Goal: Book appointment/travel/reservation

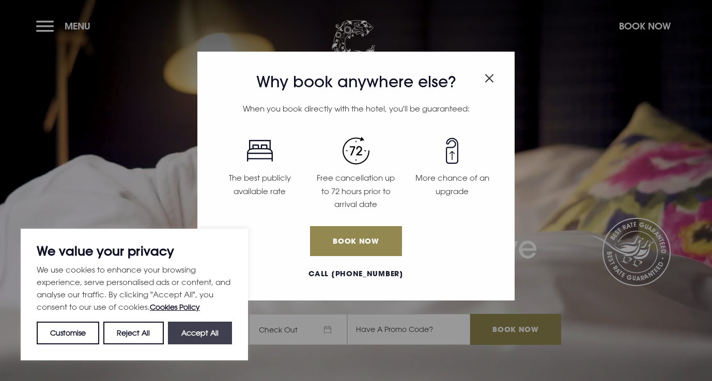
click at [202, 333] on button "Accept All" at bounding box center [200, 333] width 64 height 23
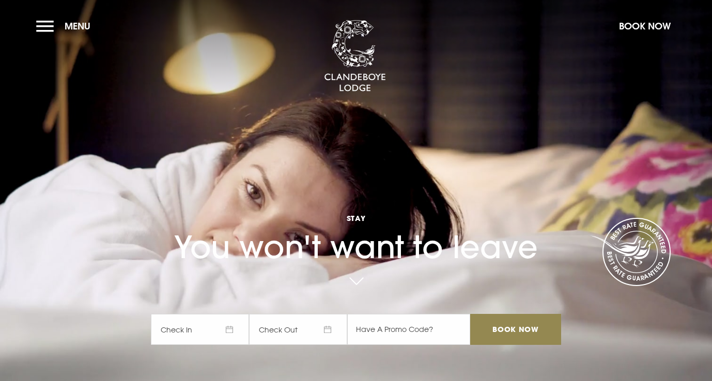
checkbox input "true"
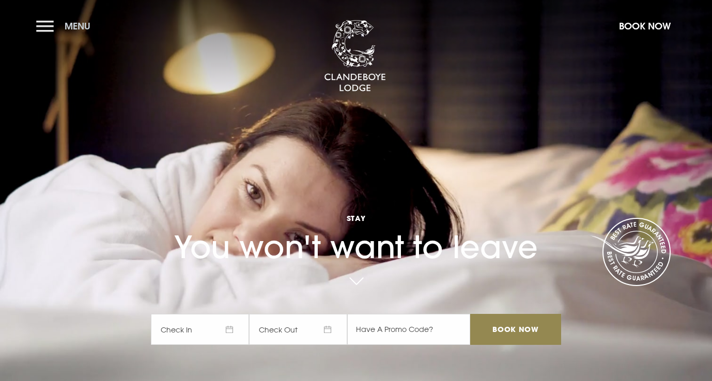
click at [52, 25] on button "Menu" at bounding box center [65, 26] width 59 height 22
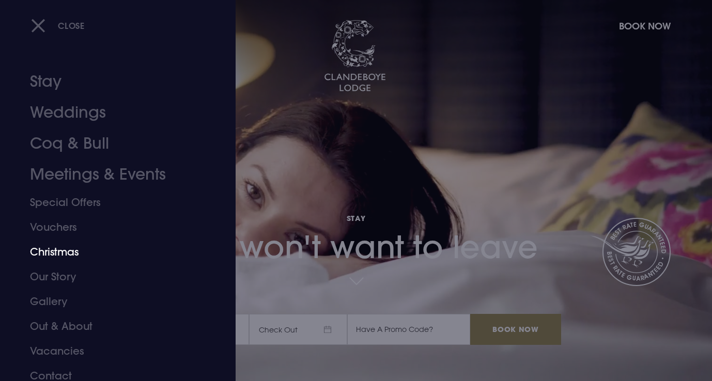
click at [56, 253] on link "Christmas" at bounding box center [111, 252] width 163 height 25
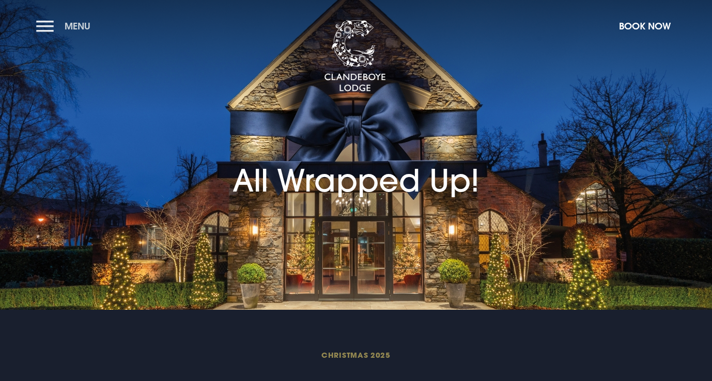
click at [58, 26] on button "Menu" at bounding box center [65, 26] width 59 height 22
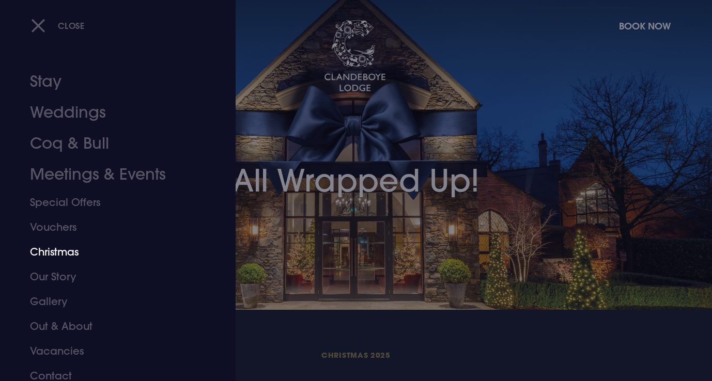
click at [66, 253] on link "Christmas" at bounding box center [111, 252] width 163 height 25
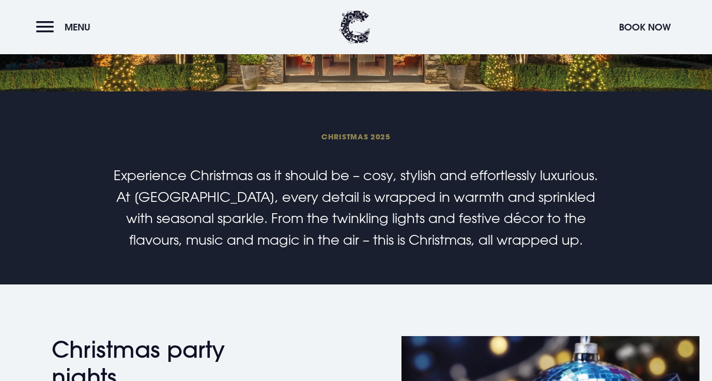
scroll to position [416, 0]
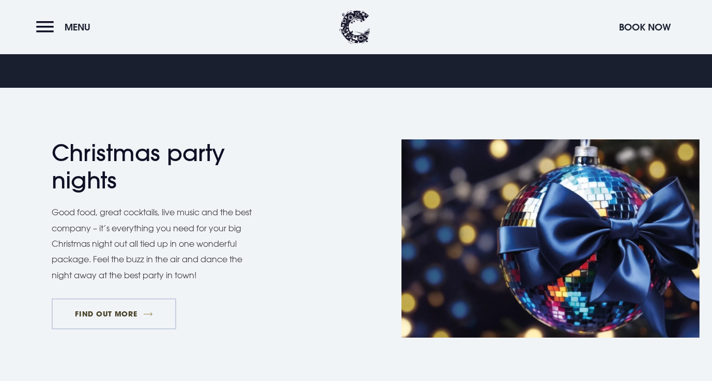
click at [129, 314] on link "FIND OUT MORE" at bounding box center [114, 314] width 125 height 31
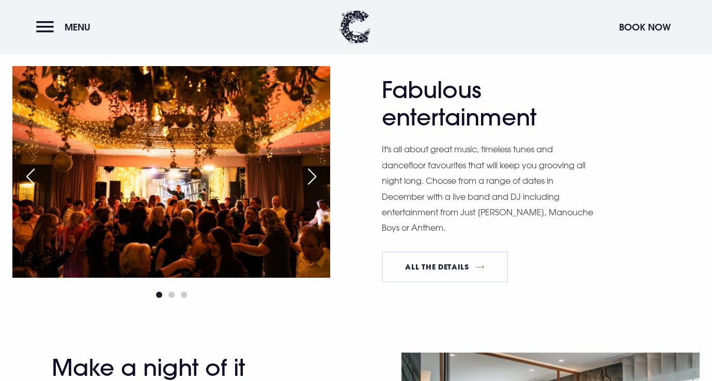
scroll to position [807, 0]
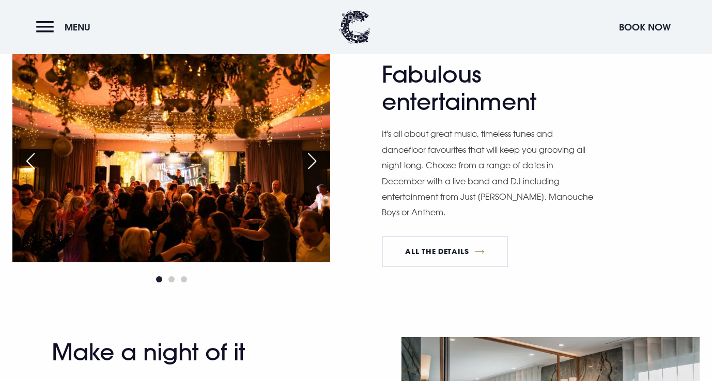
click at [310, 158] on div "Next slide" at bounding box center [312, 161] width 26 height 23
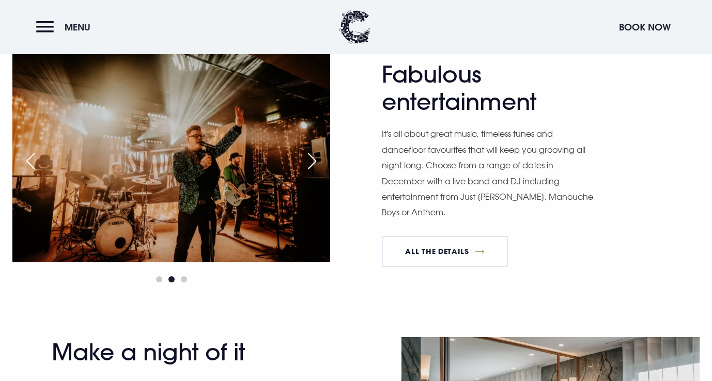
click at [312, 159] on div "Next slide" at bounding box center [312, 161] width 26 height 23
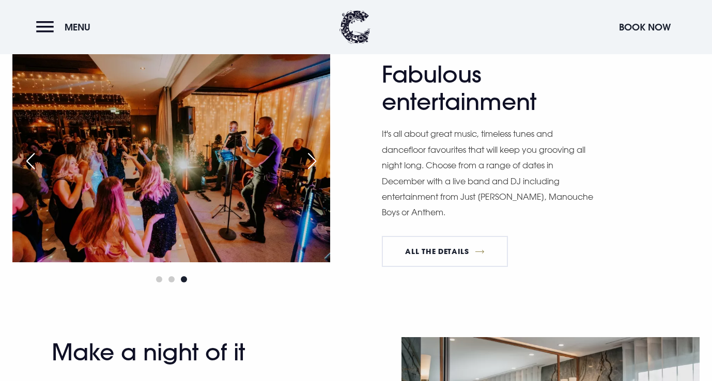
click at [312, 159] on div "Next slide" at bounding box center [312, 161] width 26 height 23
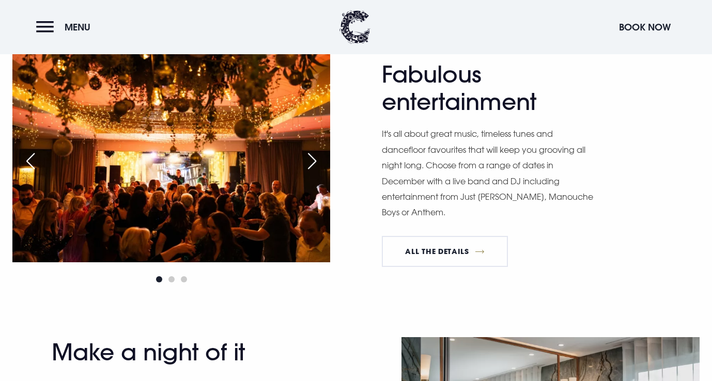
click at [312, 159] on div "Next slide" at bounding box center [312, 161] width 26 height 23
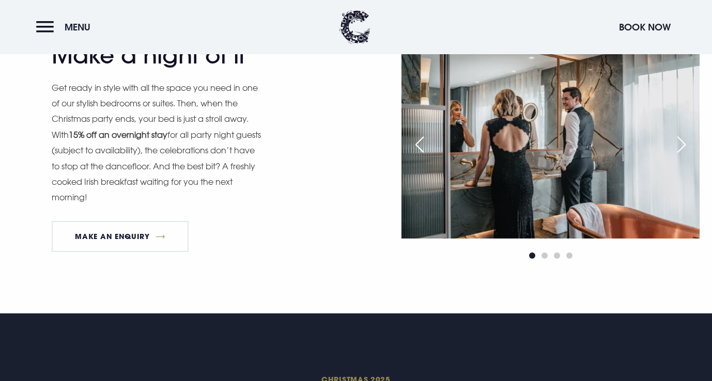
scroll to position [1180, 0]
